Goal: Find specific page/section: Find specific page/section

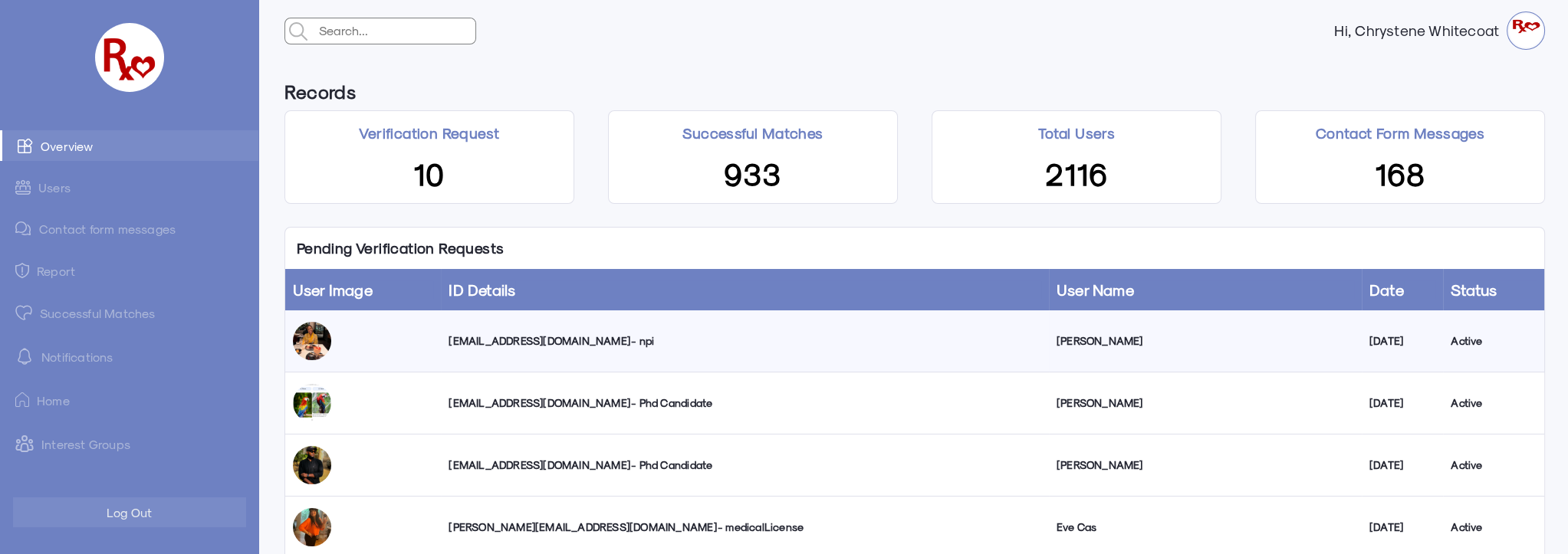
click at [143, 312] on link "Successful Matches" at bounding box center [129, 313] width 258 height 30
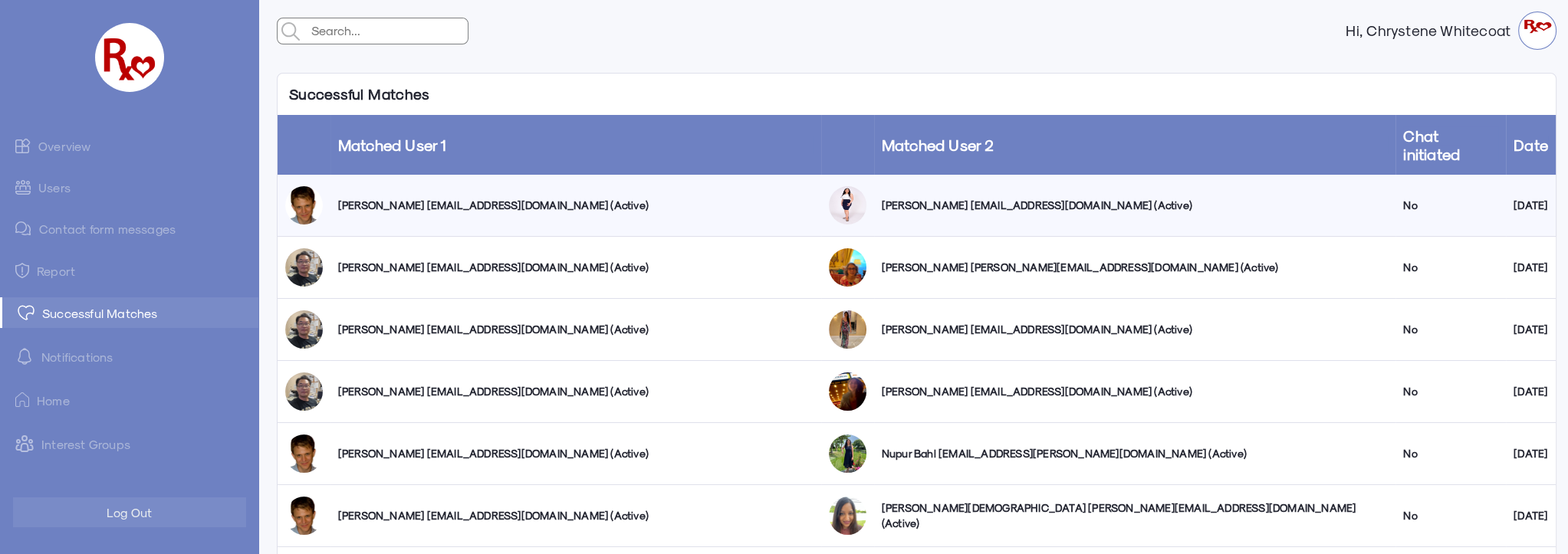
click at [51, 271] on link "Report" at bounding box center [129, 271] width 258 height 30
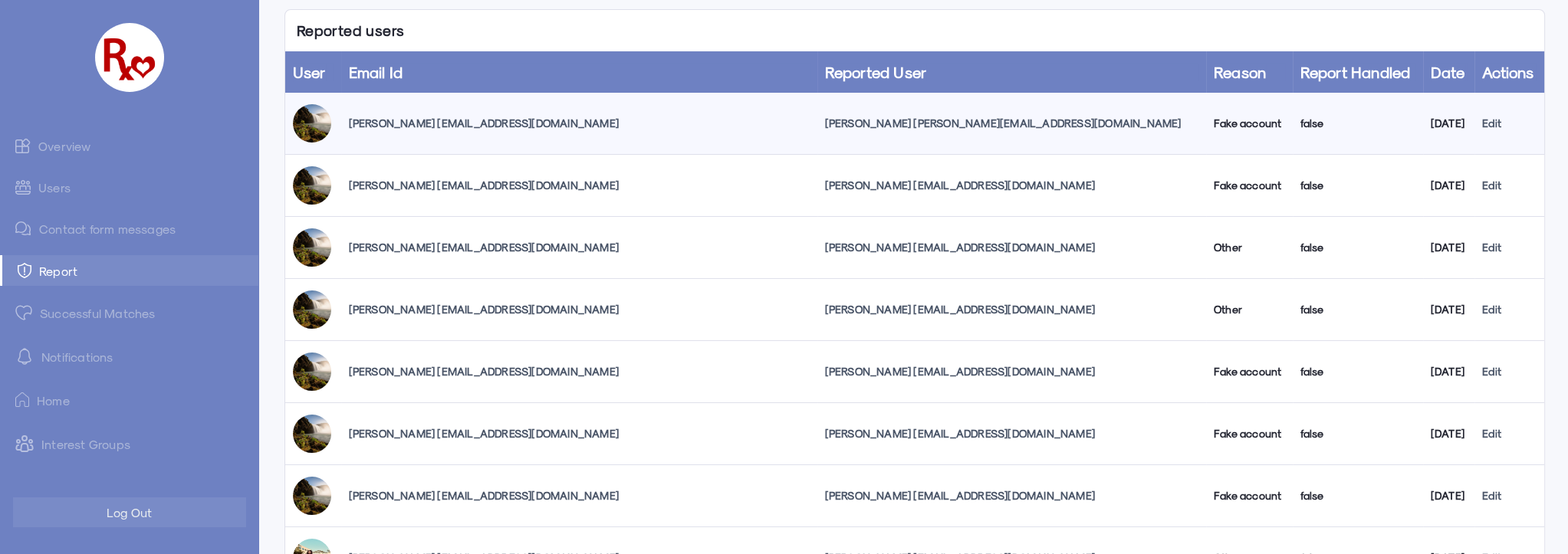
scroll to position [118, 0]
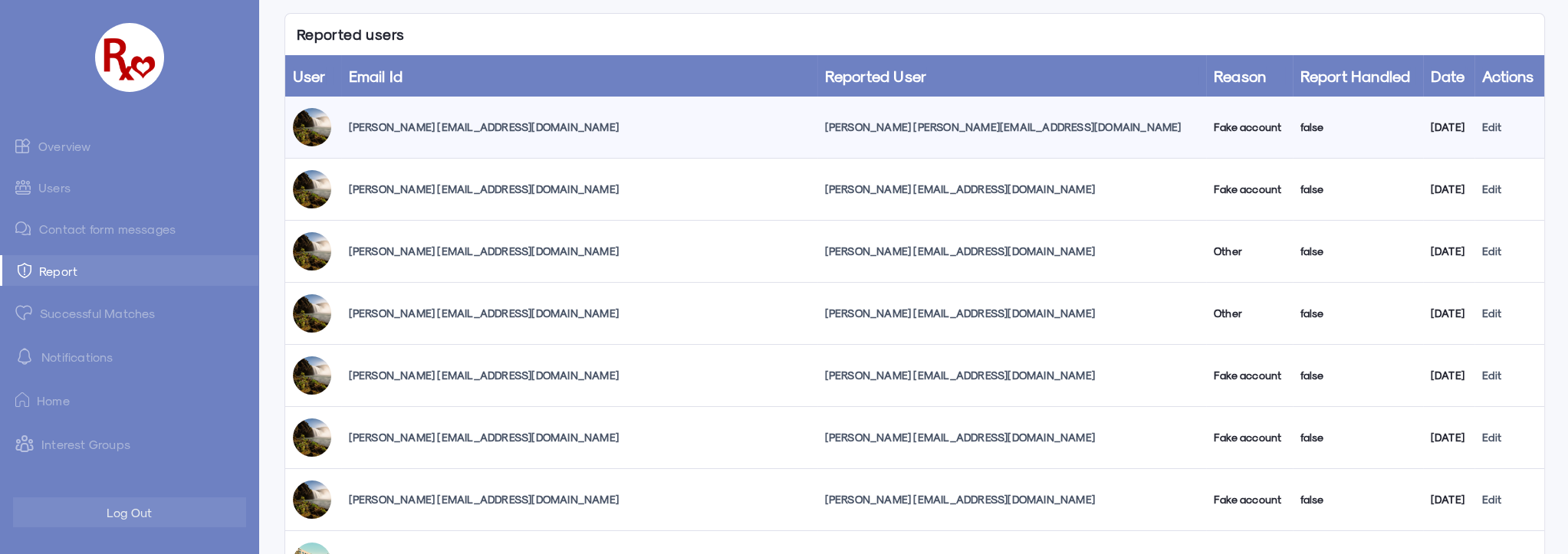
click at [83, 142] on link "Overview" at bounding box center [129, 145] width 258 height 30
